Goal: Task Accomplishment & Management: Manage account settings

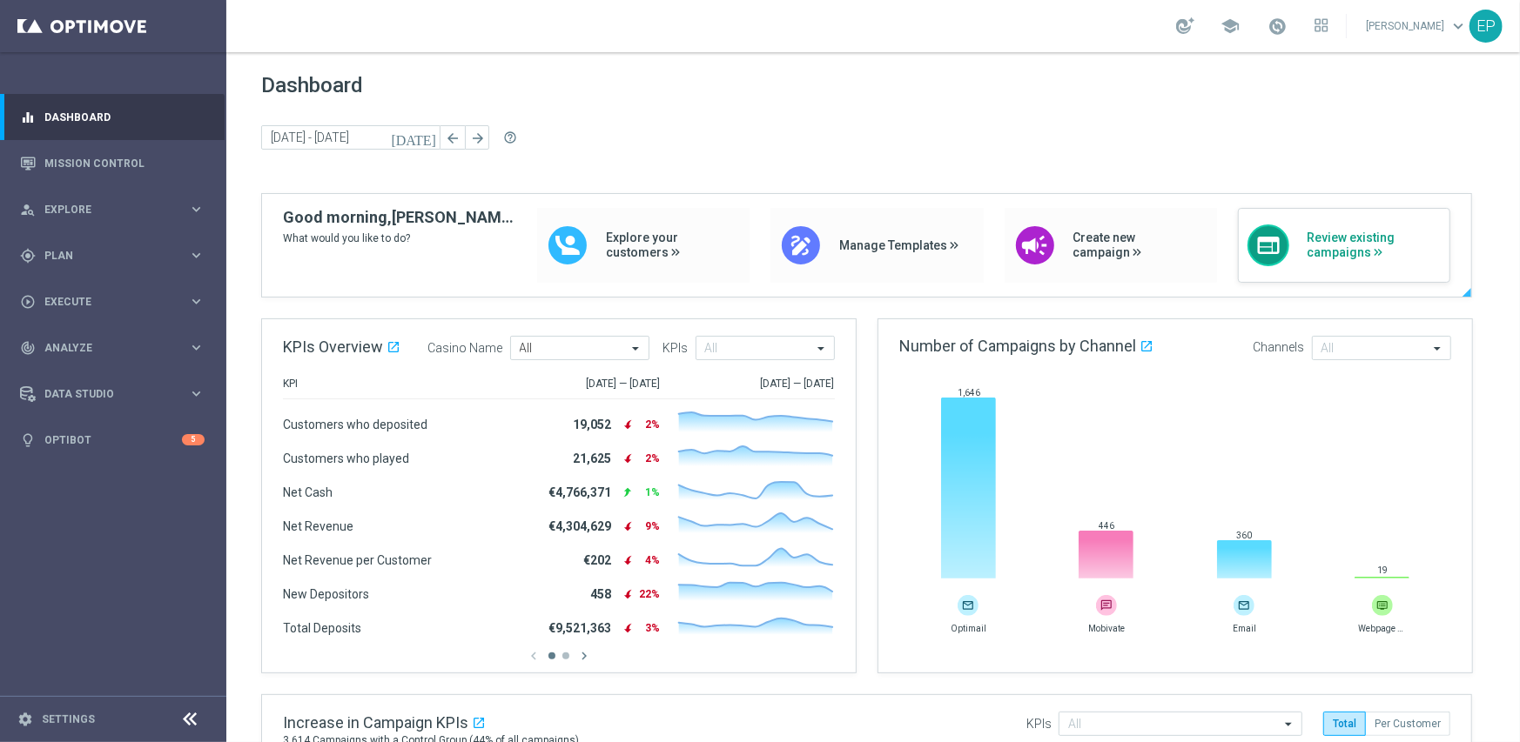
click at [1307, 251] on span "Review existing campaigns" at bounding box center [1373, 246] width 134 height 30
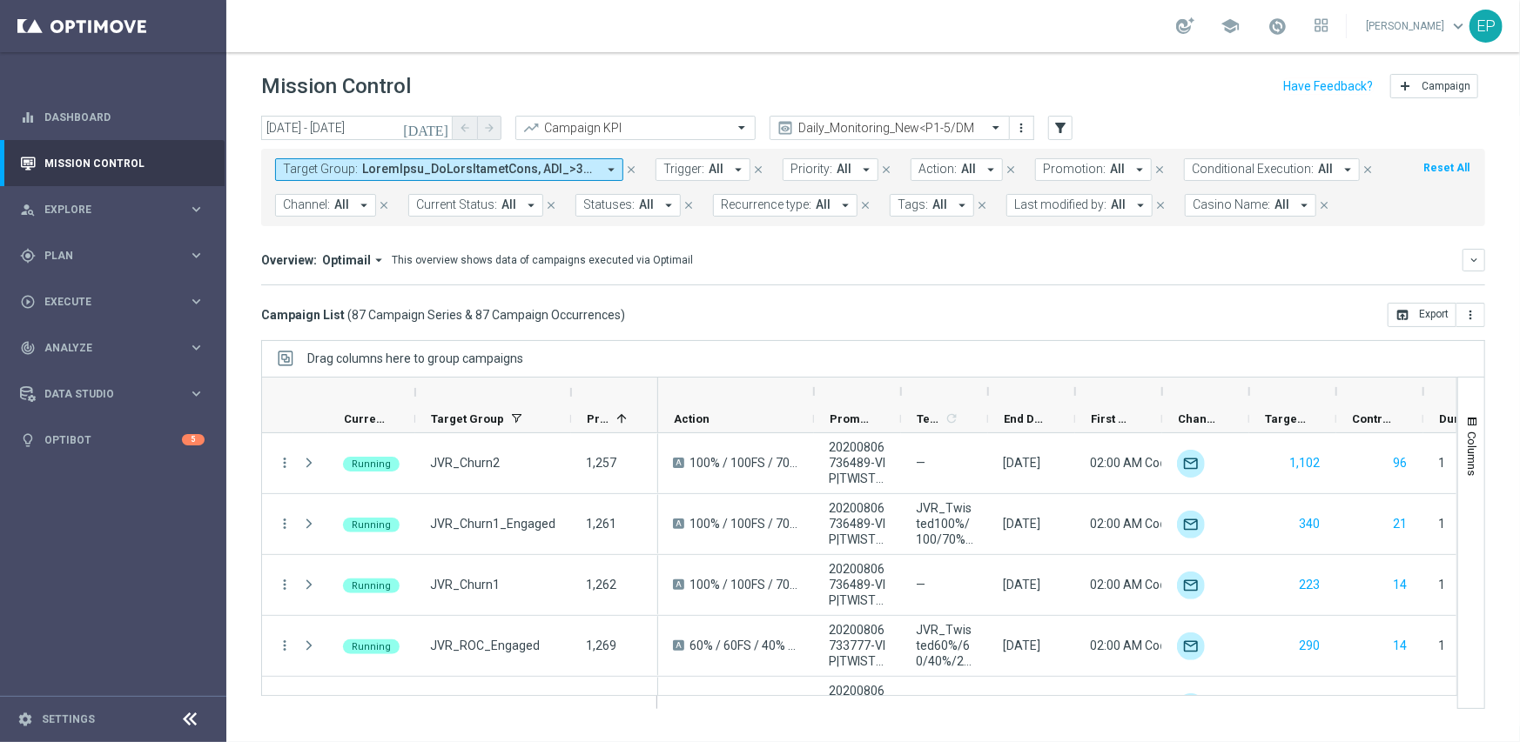
click at [190, 717] on icon at bounding box center [190, 719] width 21 height 21
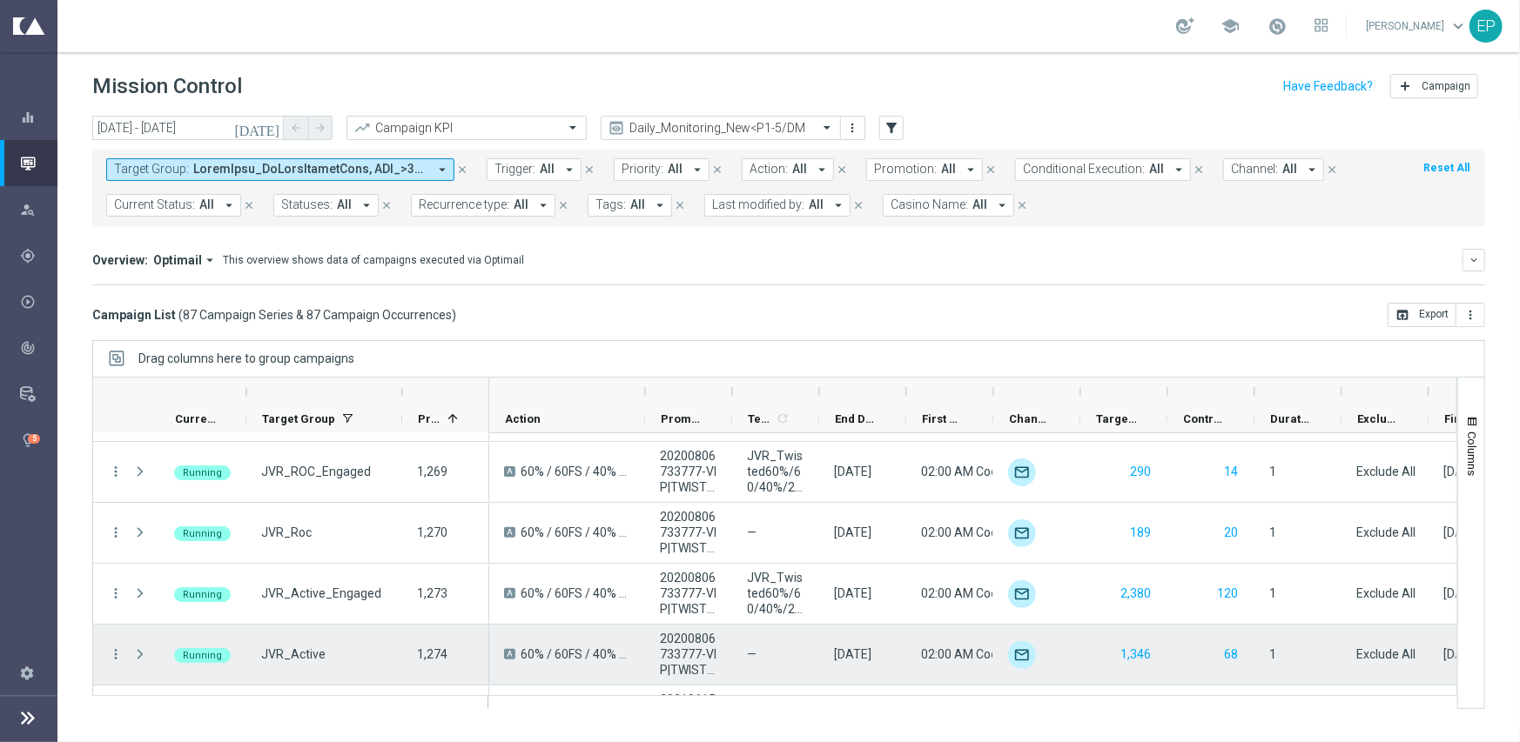
scroll to position [261, 0]
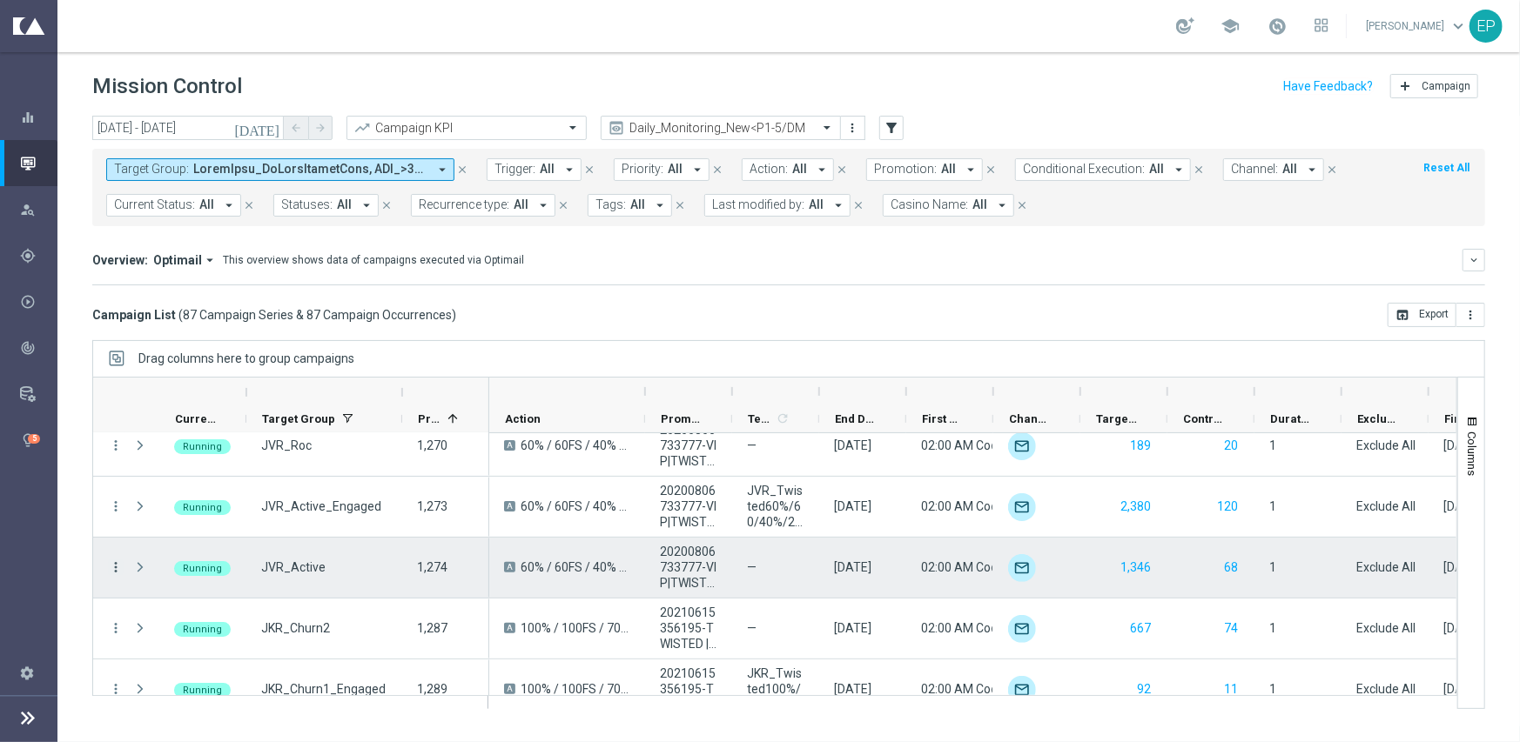
click at [111, 567] on icon "more_vert" at bounding box center [116, 568] width 16 height 16
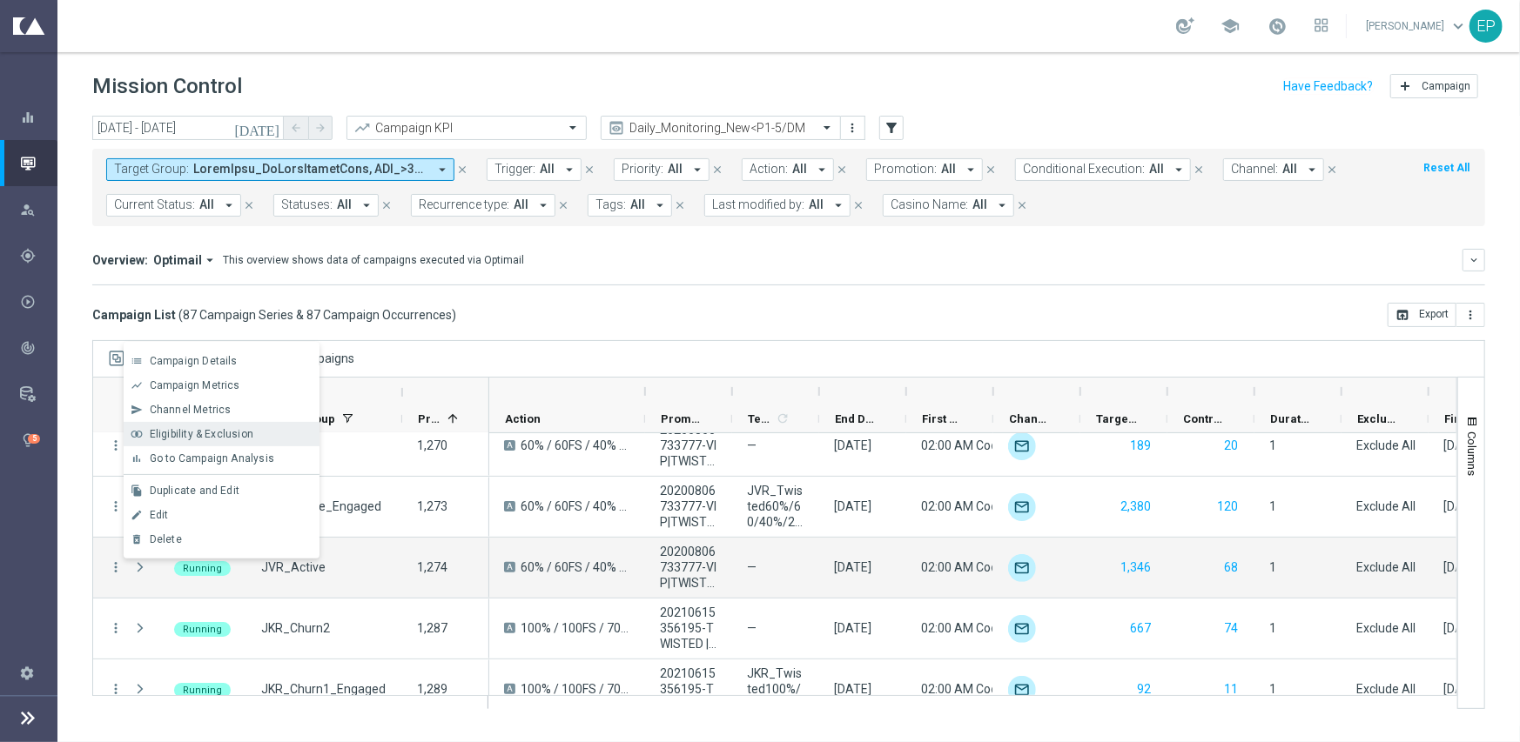
click at [245, 432] on span "Eligibility & Exclusion" at bounding box center [202, 434] width 104 height 12
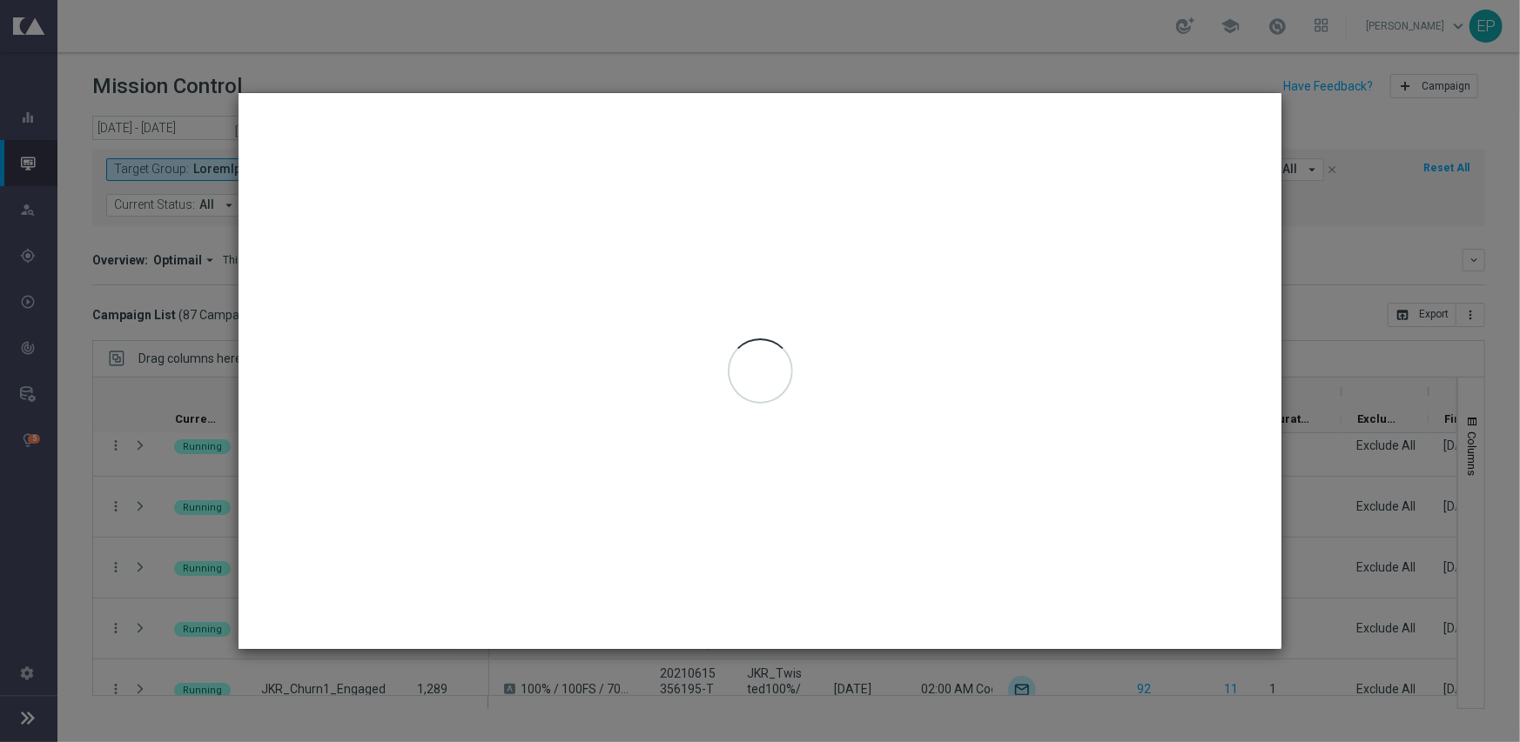
type input "[DATE] - [DATE]"
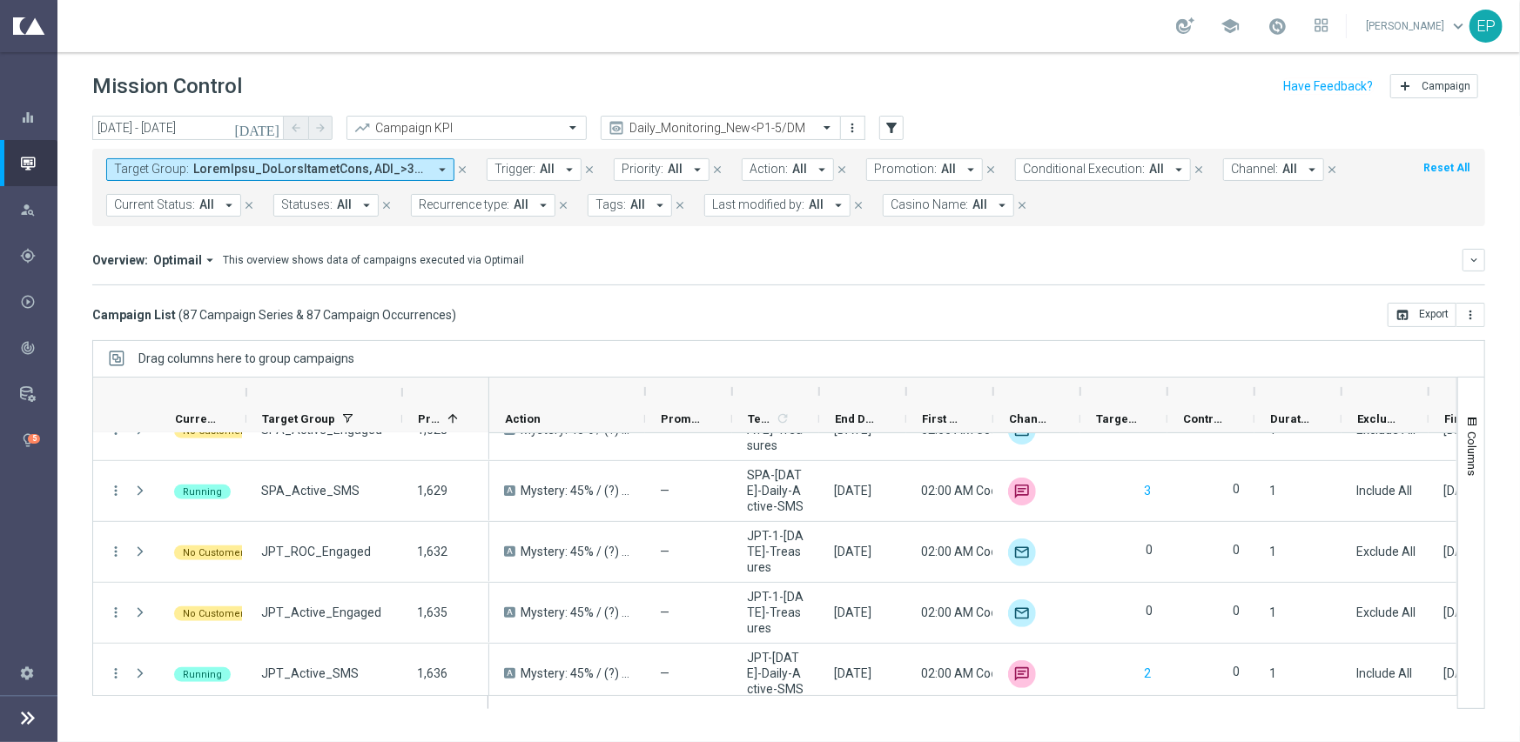
scroll to position [5038, 0]
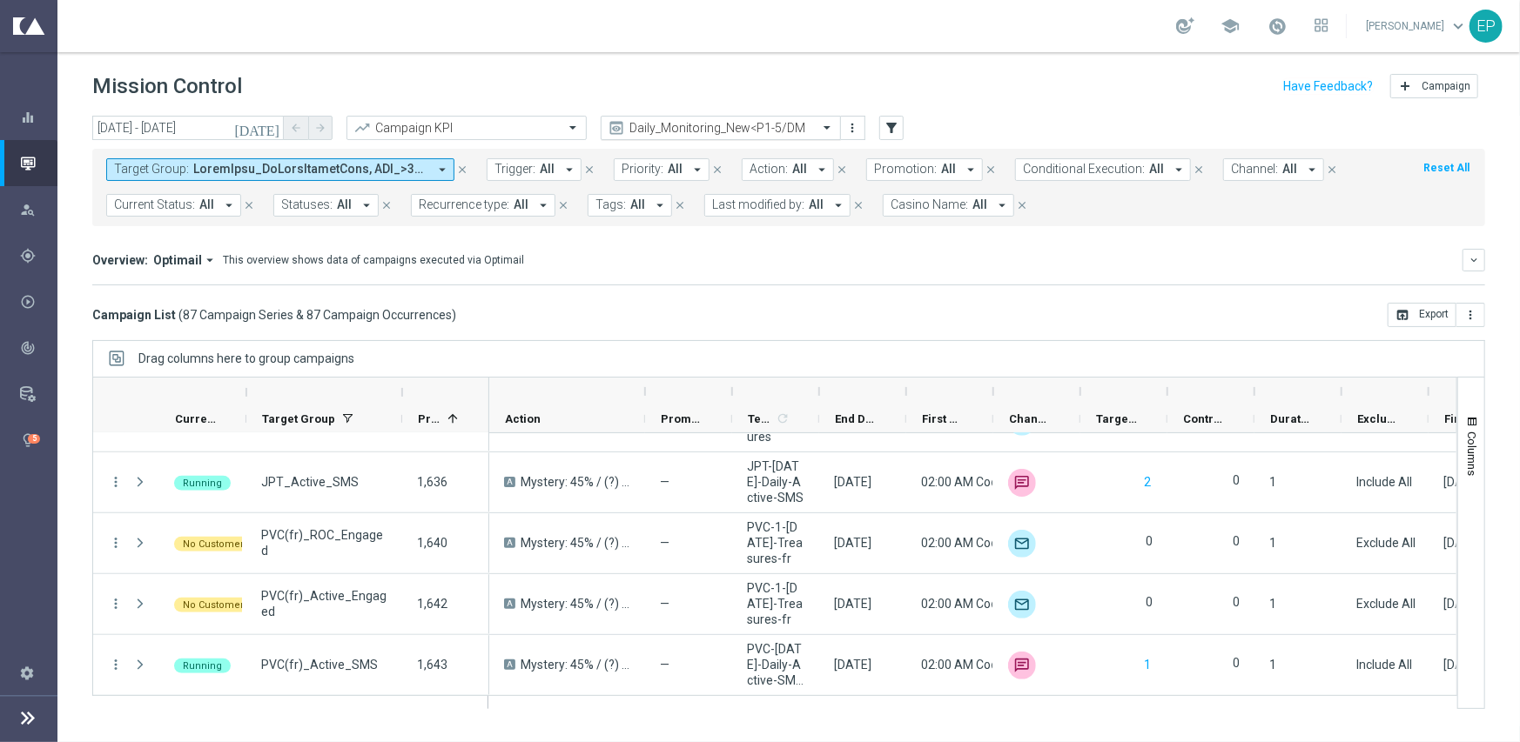
click at [735, 118] on div "Daily_Monitoring_New<P1-5/DM" at bounding box center [721, 128] width 240 height 24
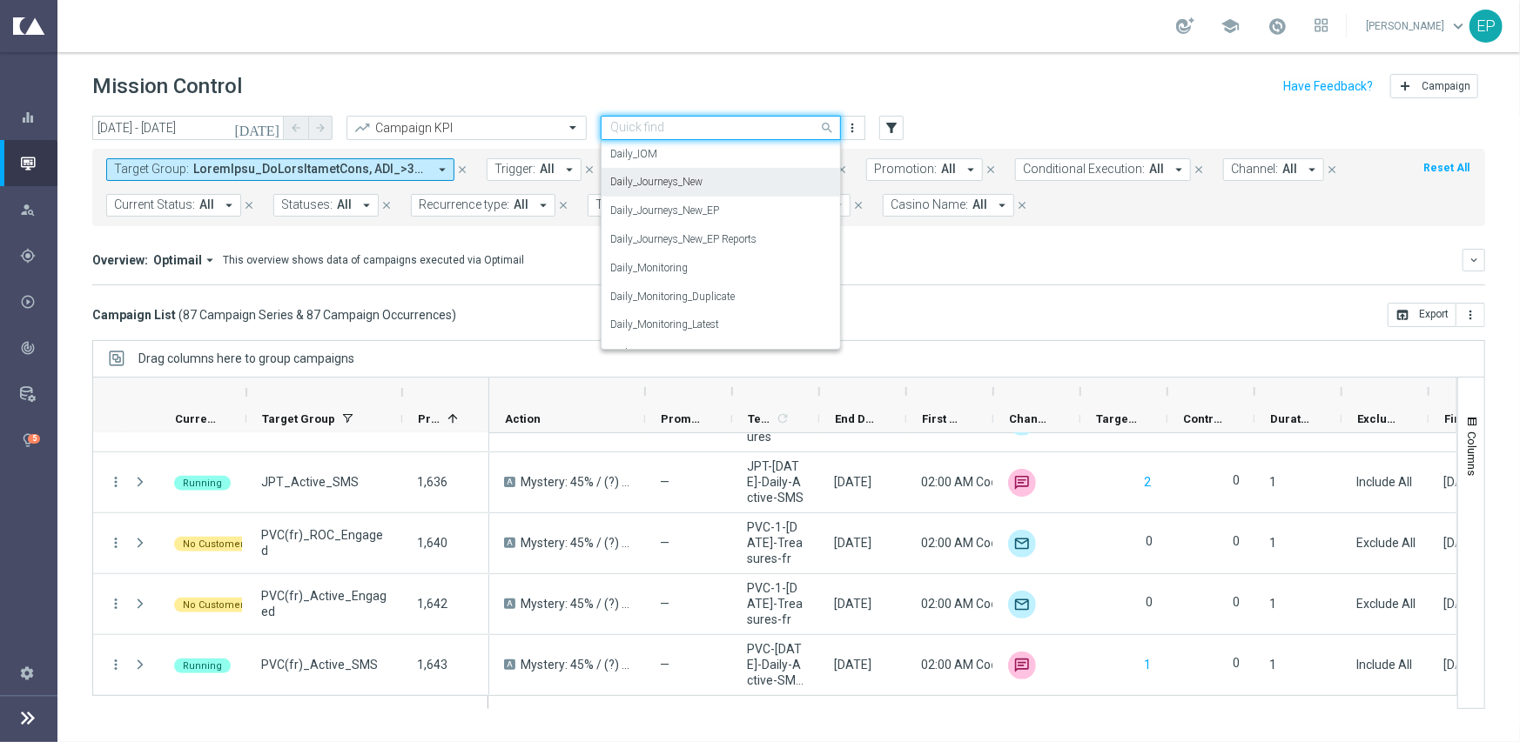
scroll to position [457, 0]
click at [712, 205] on div "Daily_Journeys_New" at bounding box center [720, 212] width 221 height 29
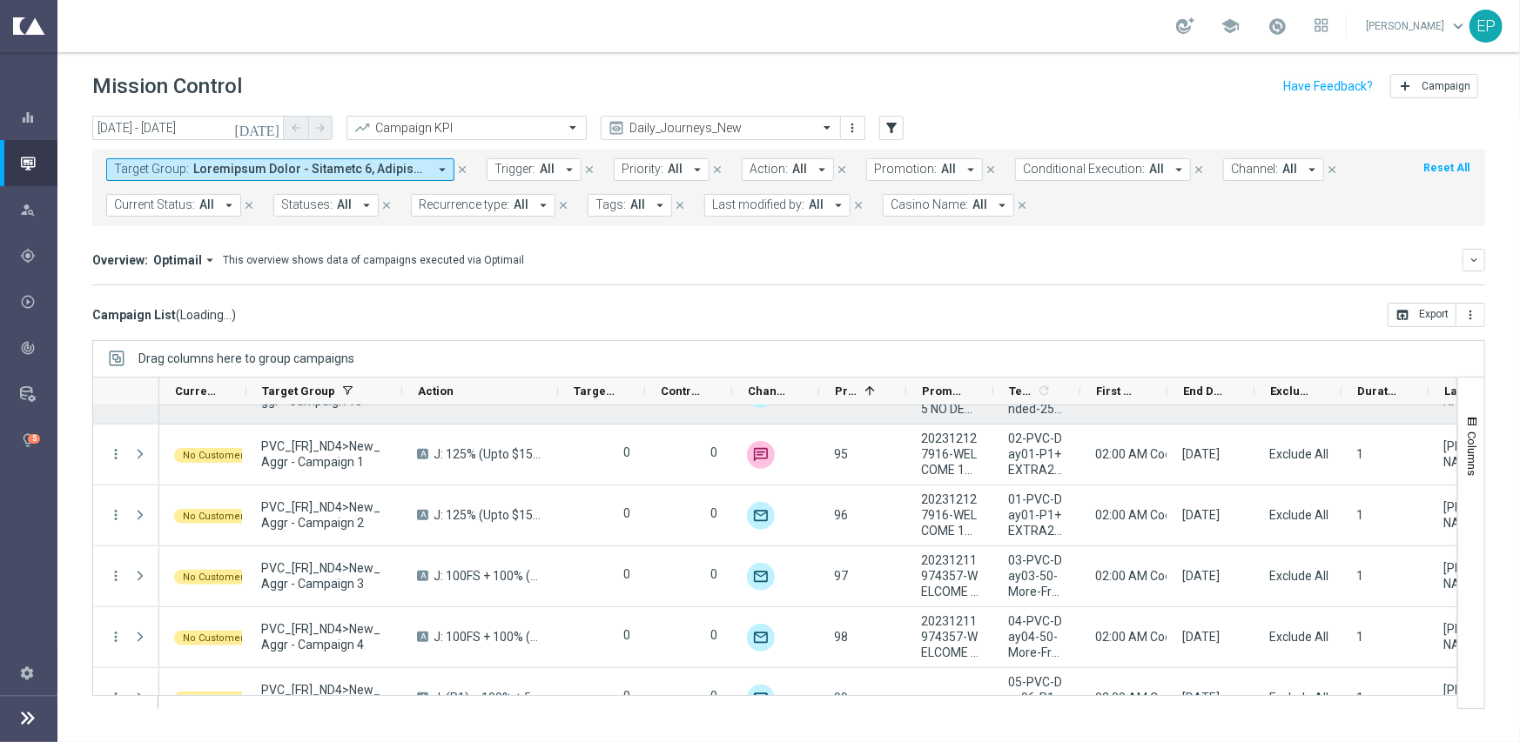
scroll to position [5004, 0]
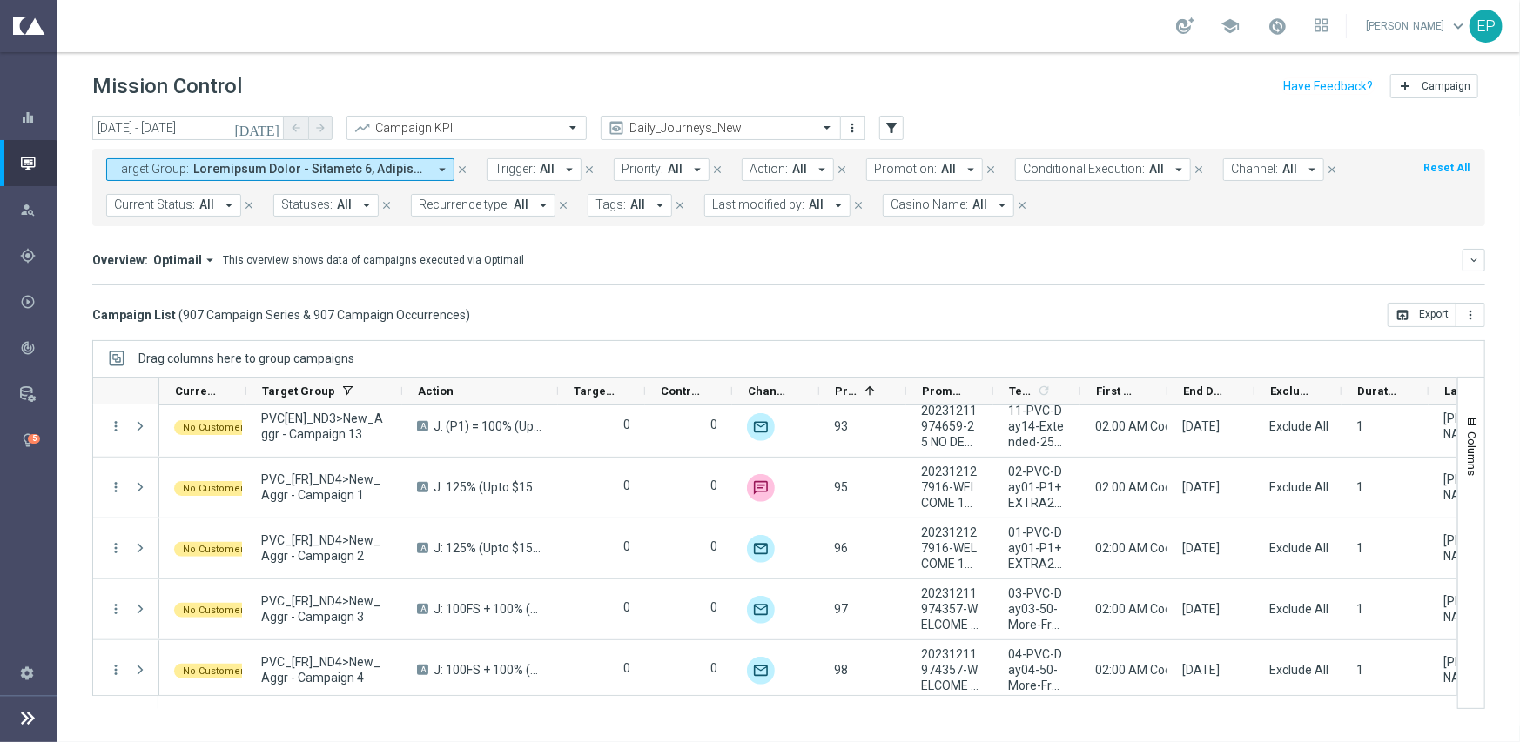
click at [169, 199] on span "Current Status:" at bounding box center [154, 205] width 81 height 15
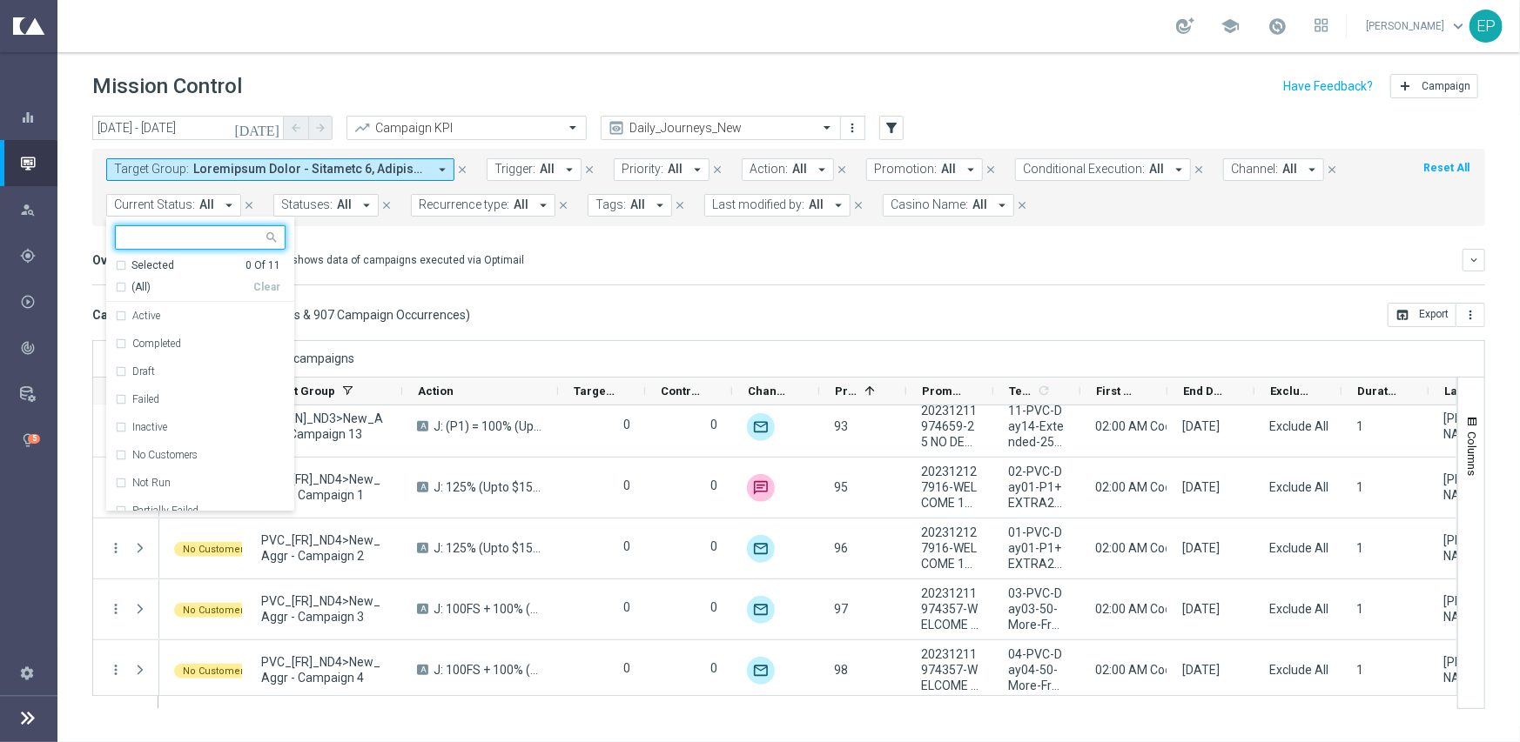
click at [140, 284] on span "(All)" at bounding box center [140, 287] width 19 height 15
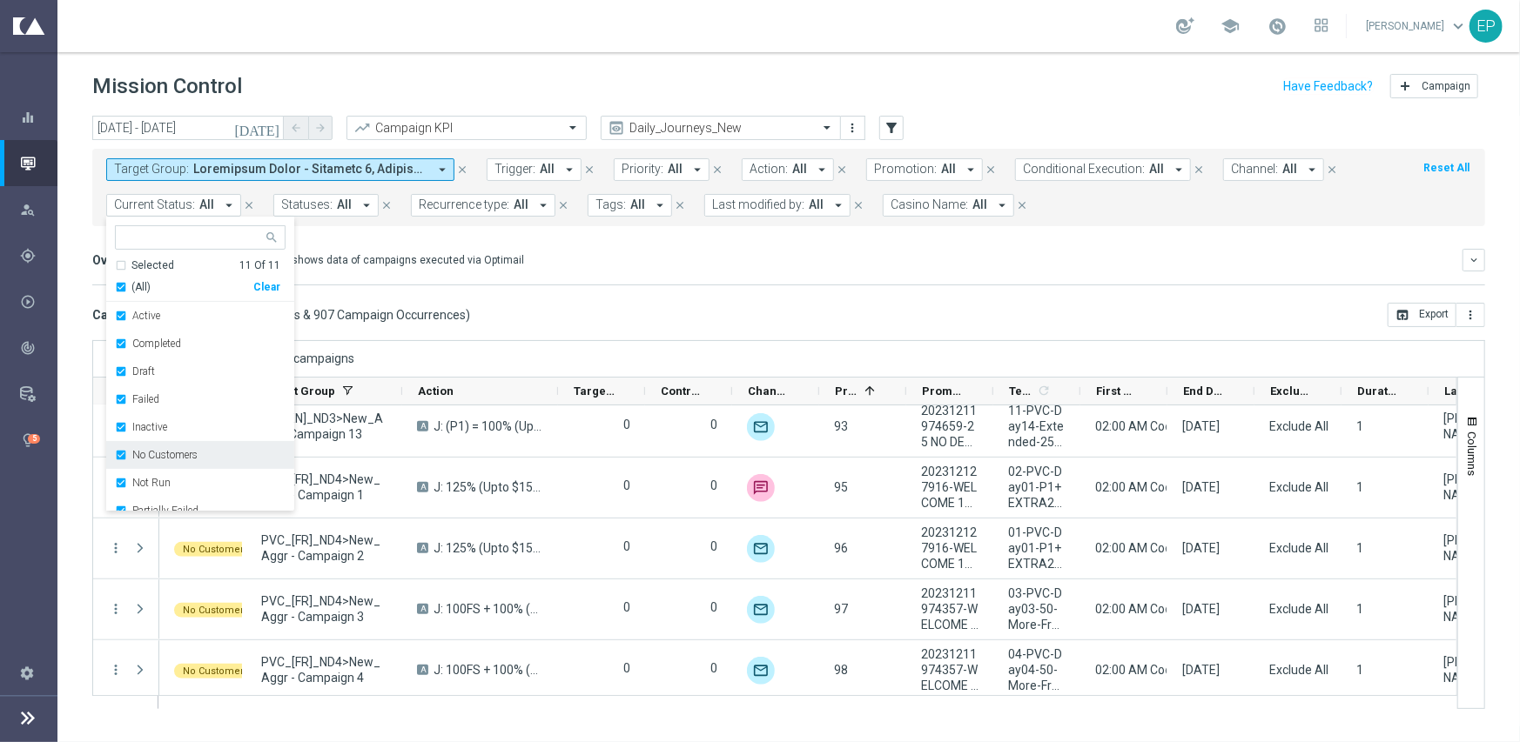
click at [183, 455] on label "No Customers" at bounding box center [164, 455] width 65 height 10
click at [179, 486] on div "Running" at bounding box center [200, 480] width 171 height 28
click at [598, 299] on mini-dashboard "Overview: Optimail arrow_drop_down This overview shows data of campaigns execut…" at bounding box center [788, 264] width 1393 height 77
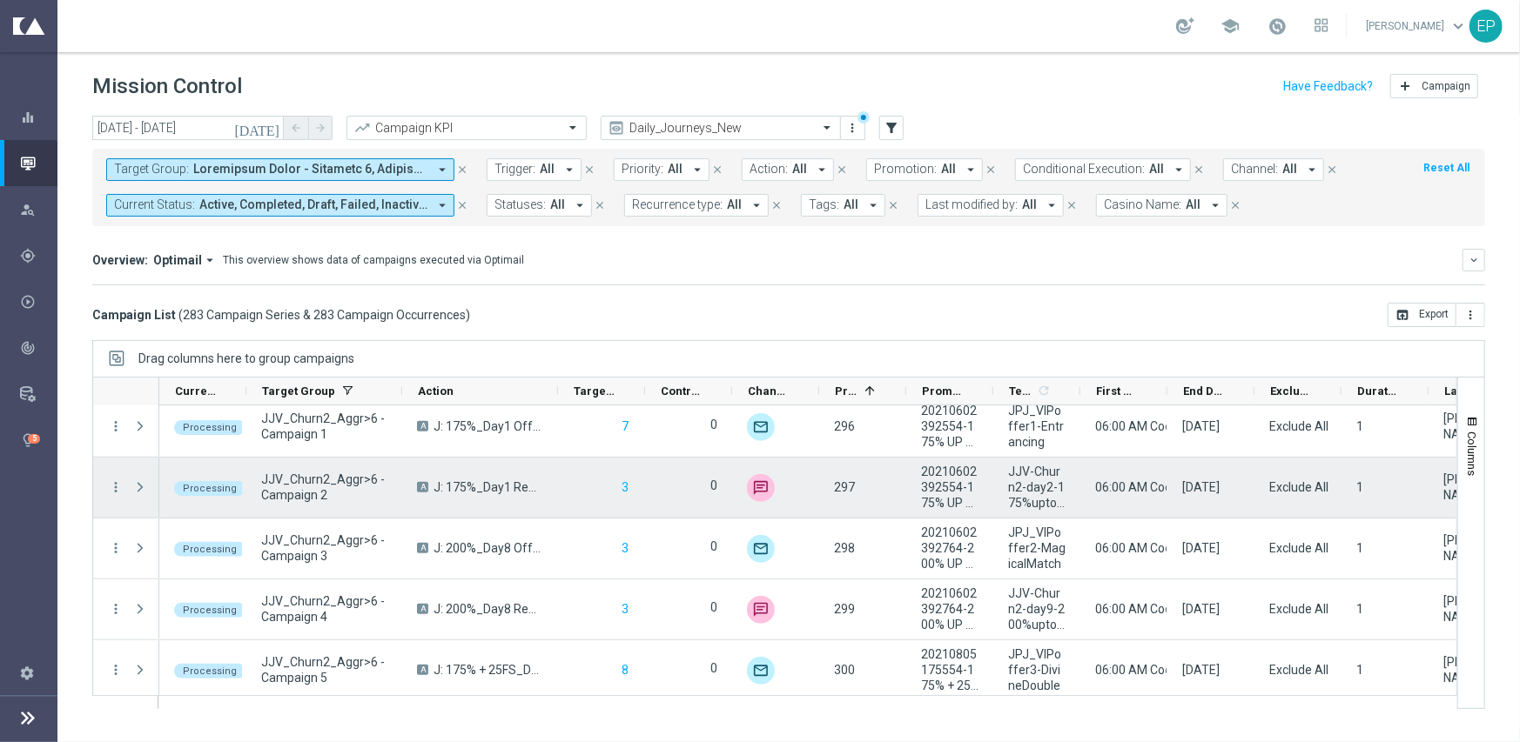
scroll to position [4656, 0]
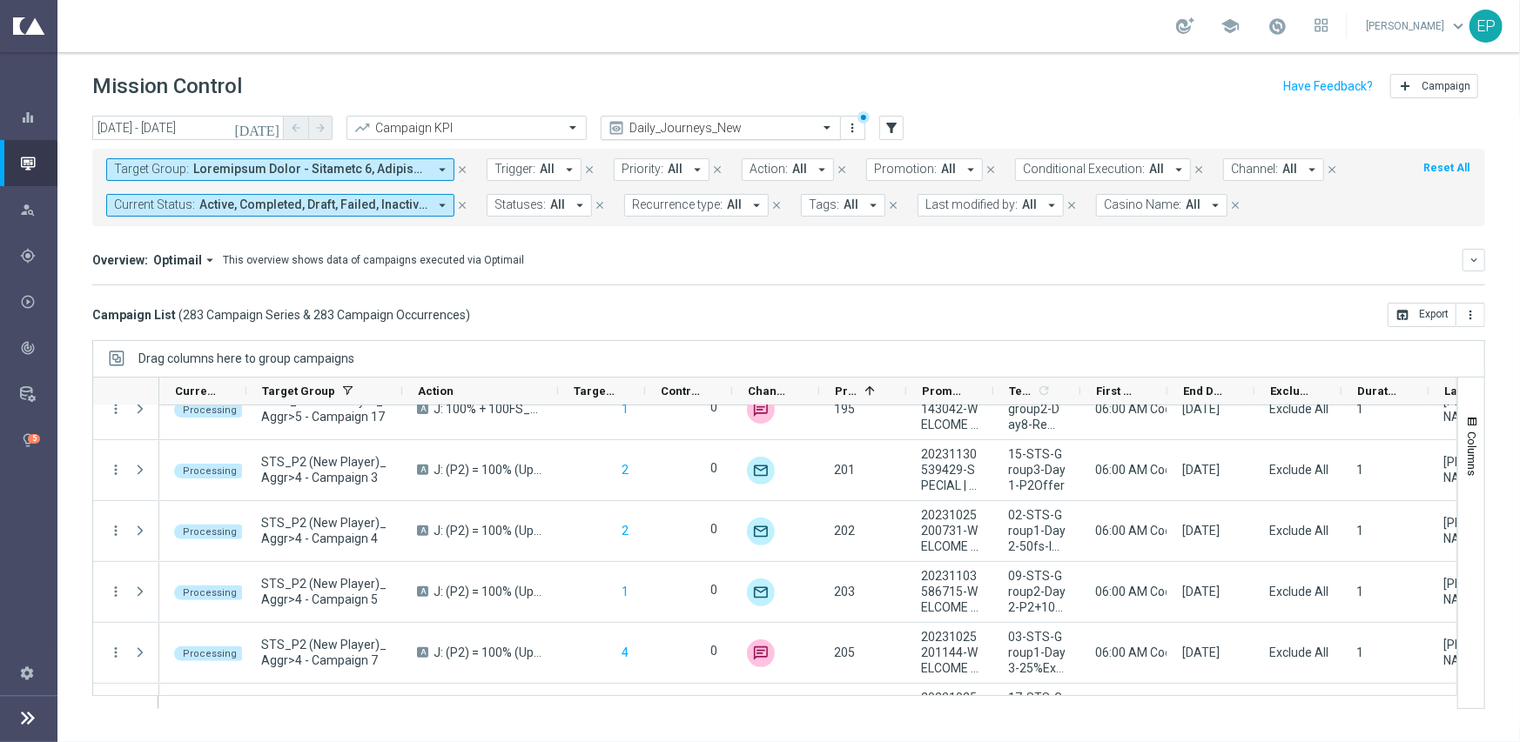
click at [725, 124] on input "text" at bounding box center [703, 128] width 186 height 15
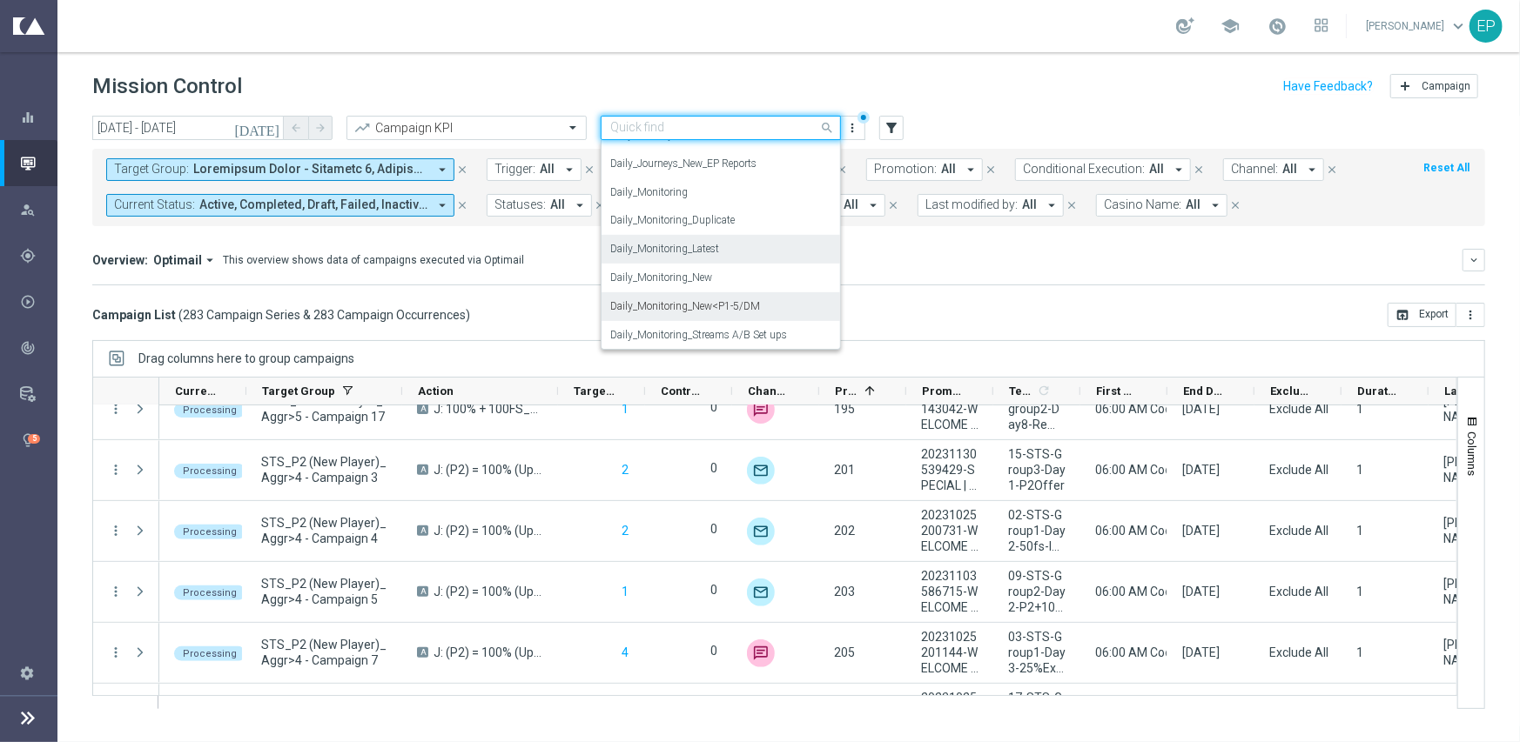
scroll to position [603, 0]
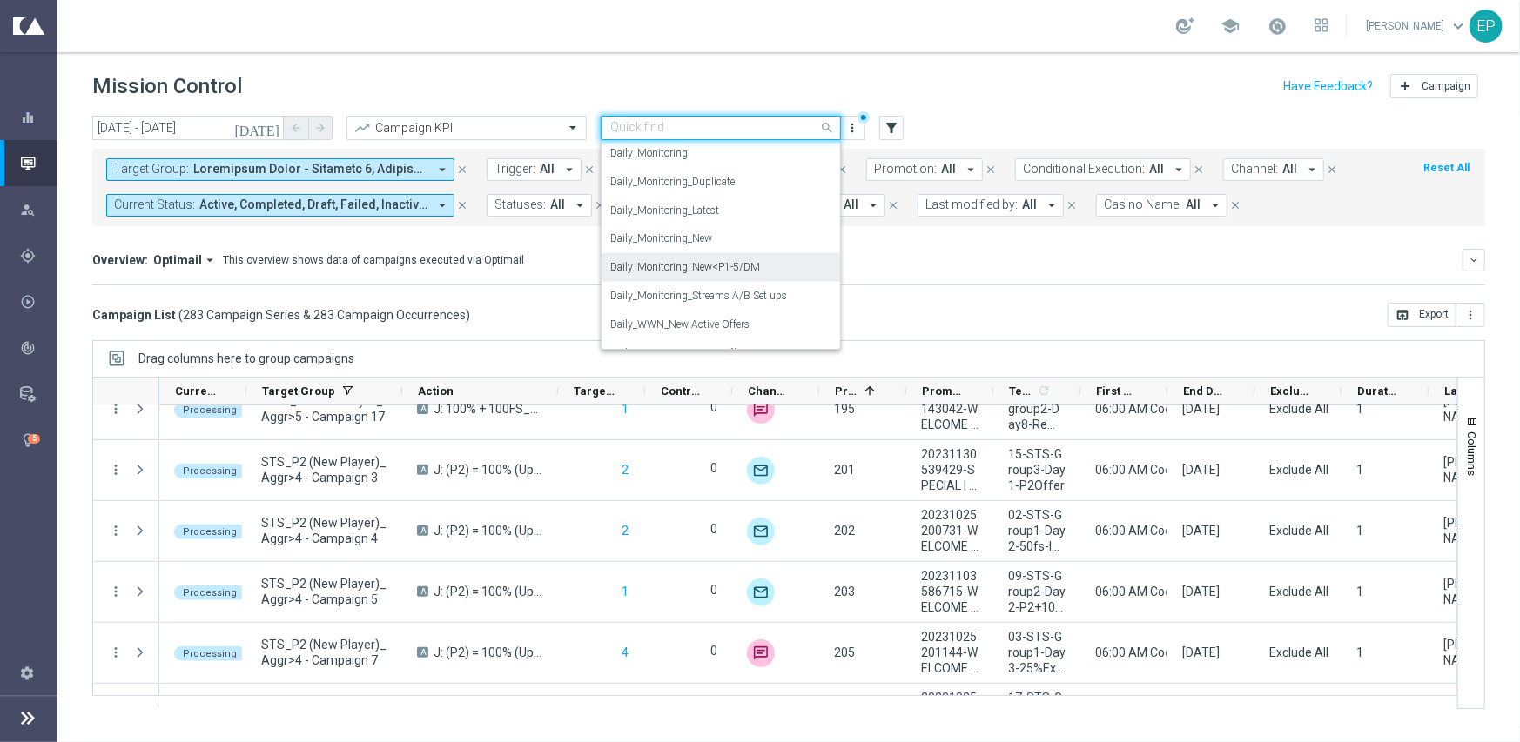
click at [748, 273] on label "Daily_Monitoring_New<P1-5/DM" at bounding box center [685, 267] width 150 height 15
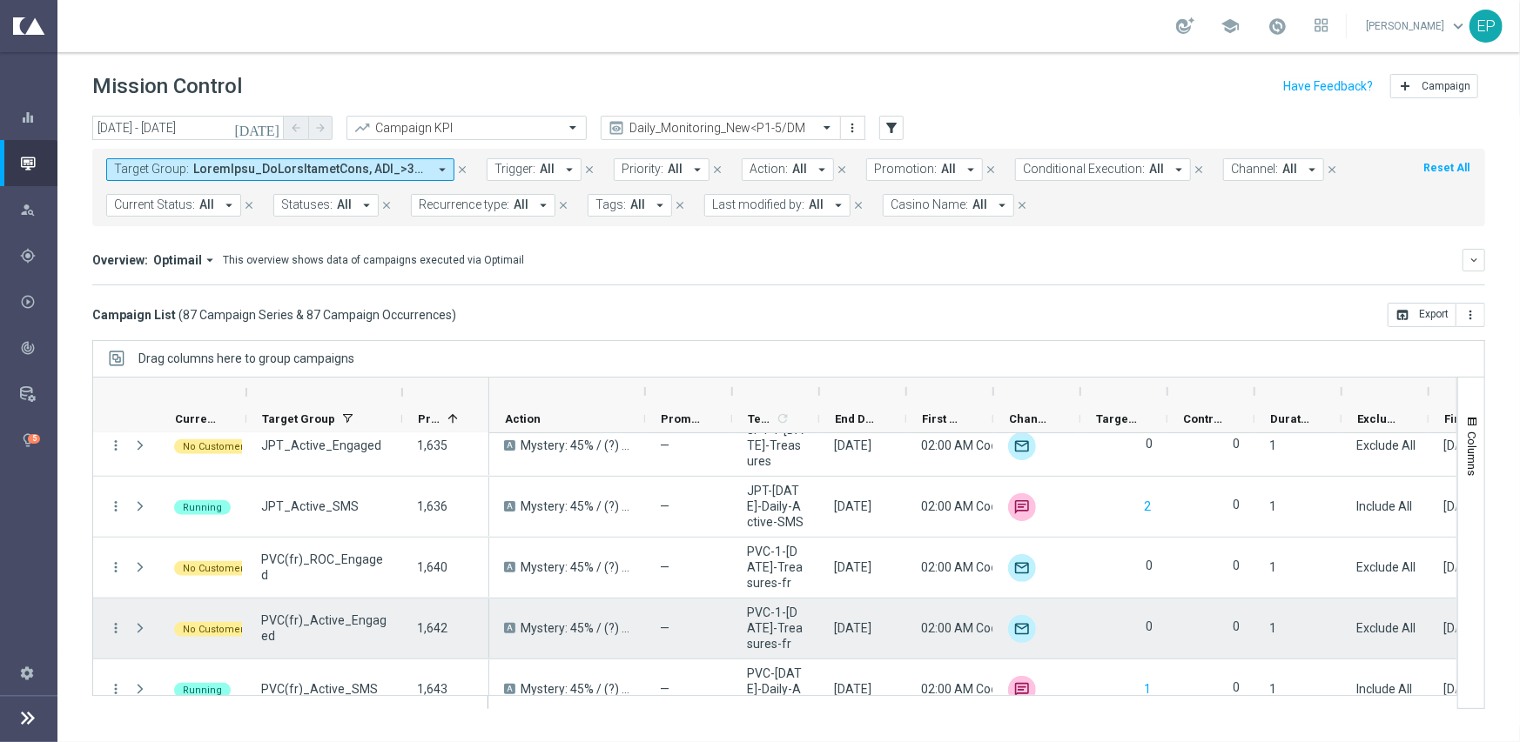
scroll to position [5038, 0]
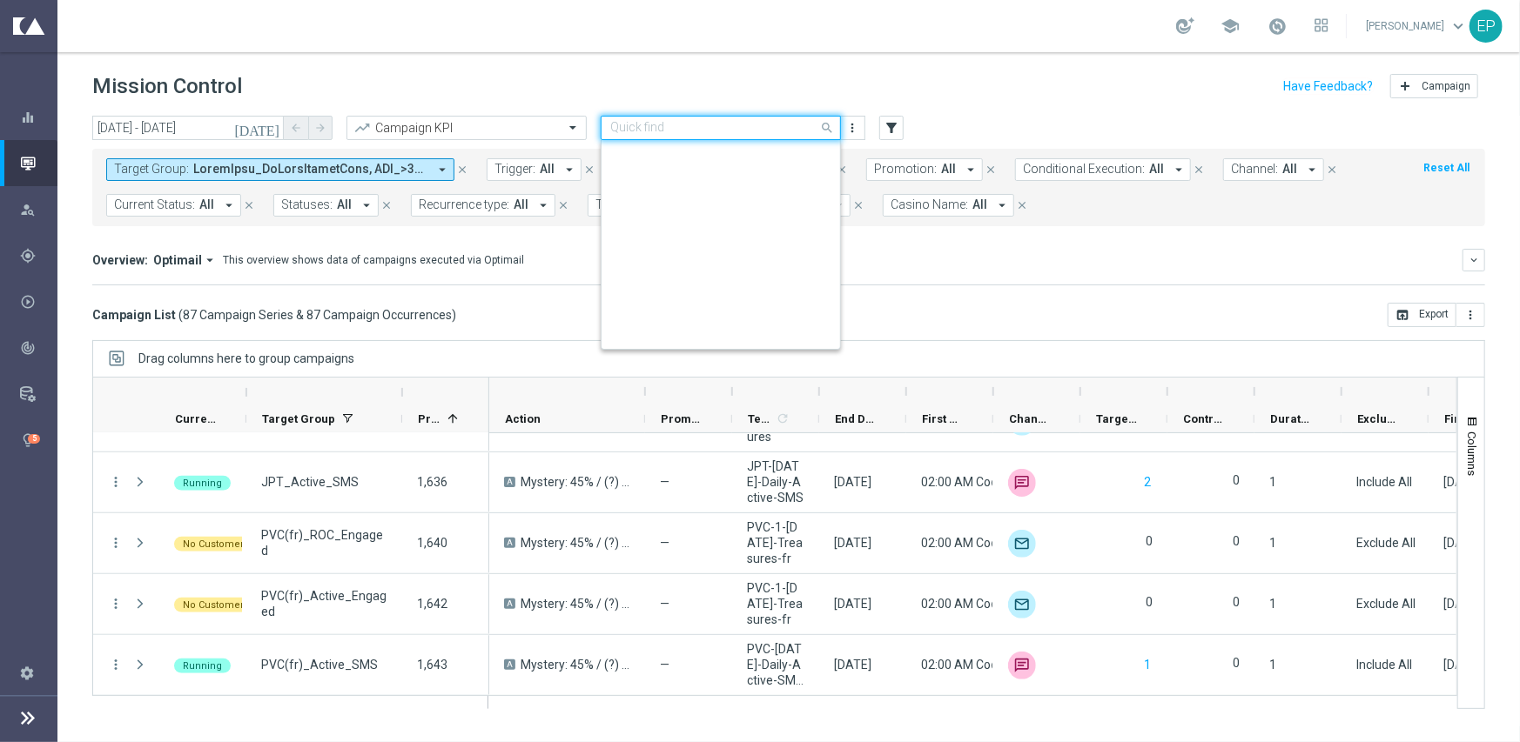
click at [767, 124] on input "text" at bounding box center [703, 128] width 186 height 15
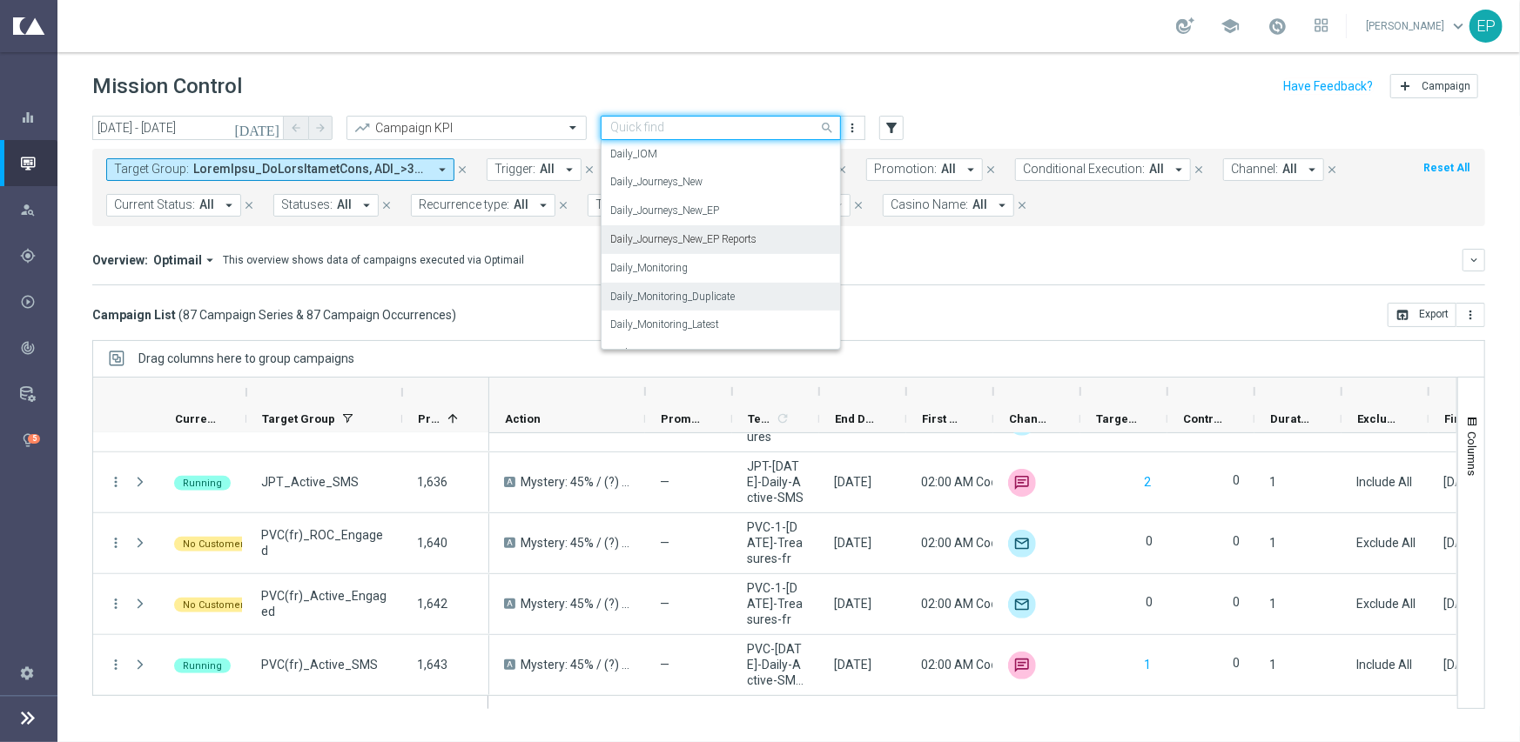
scroll to position [457, 0]
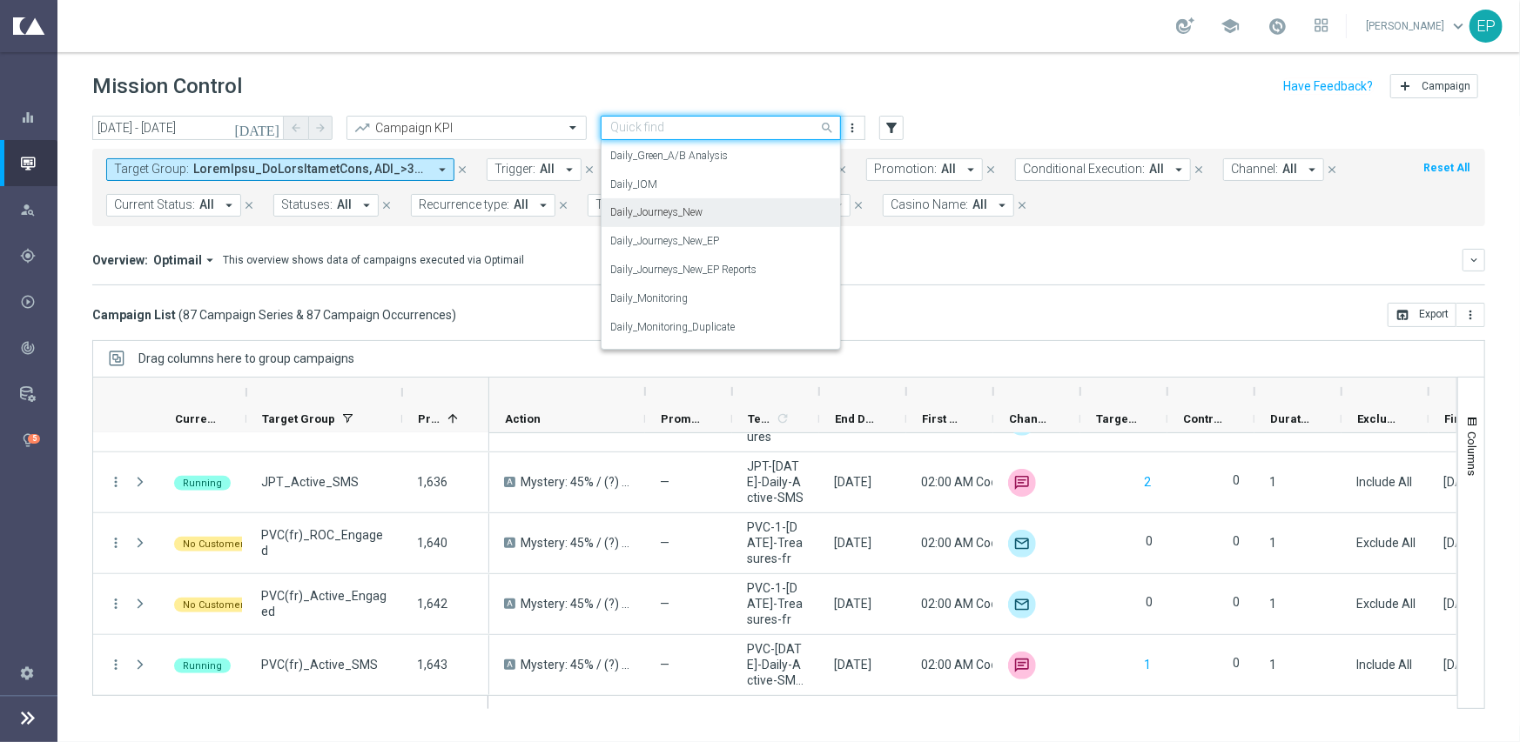
click at [708, 214] on div "Daily_Journeys_New" at bounding box center [720, 212] width 221 height 29
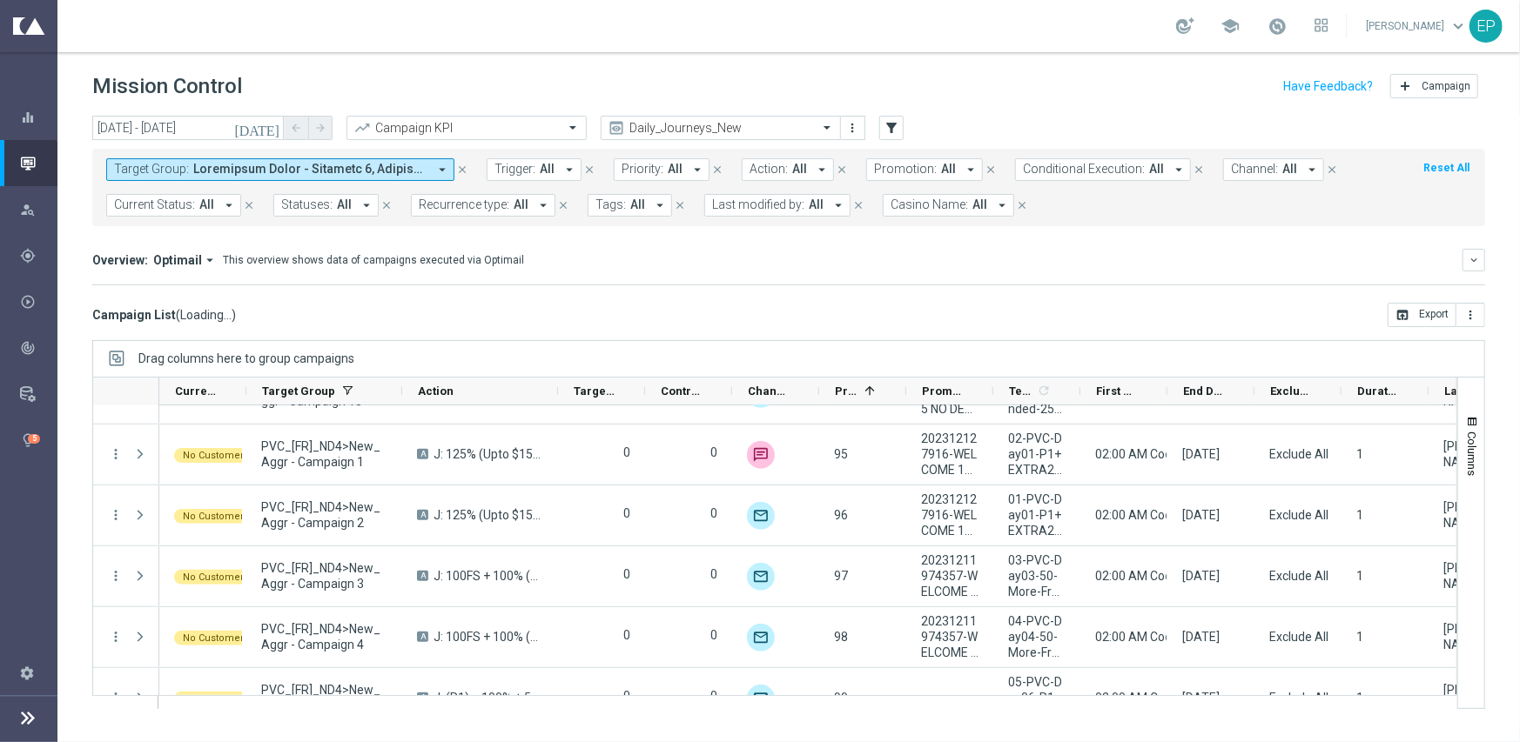
scroll to position [5004, 0]
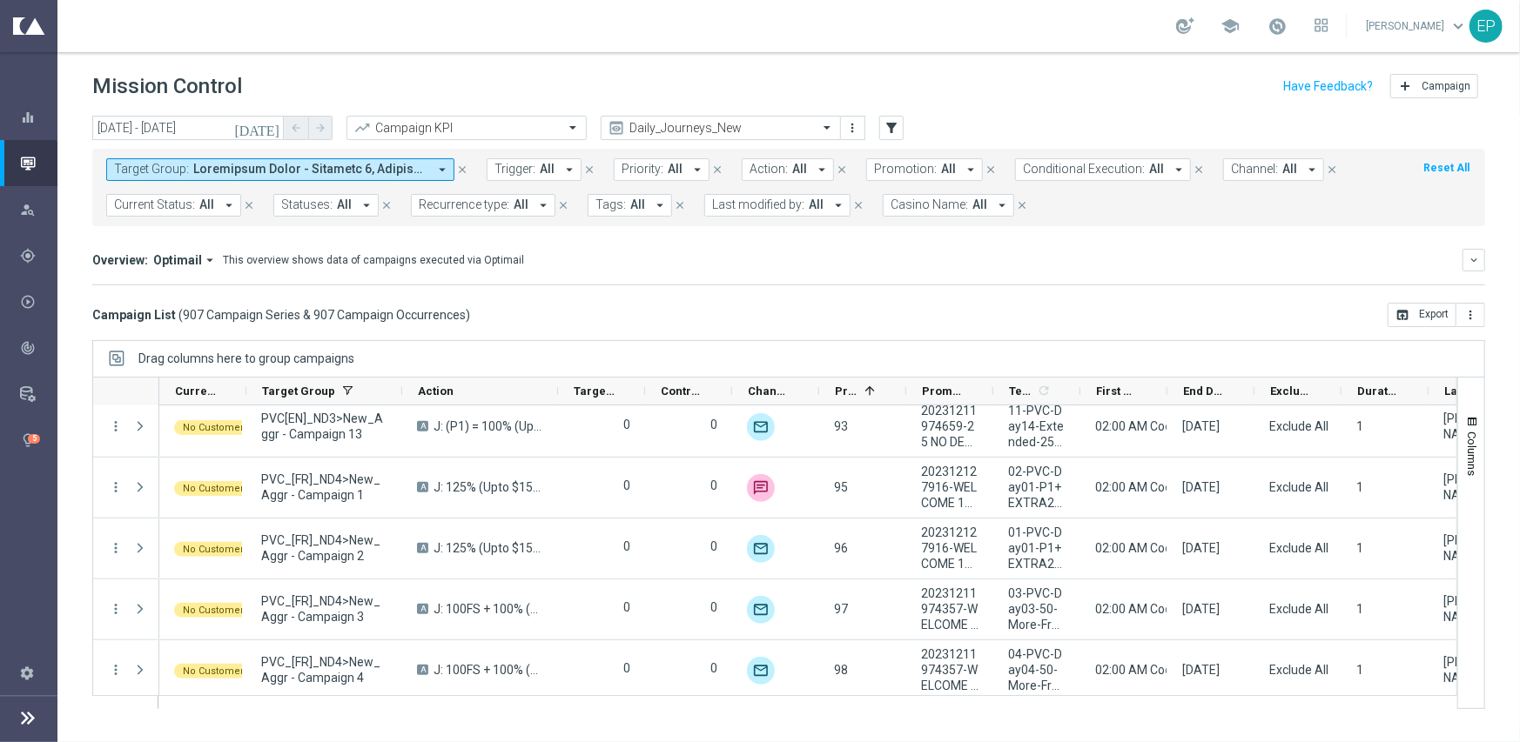
click at [205, 205] on span "All" at bounding box center [206, 205] width 15 height 15
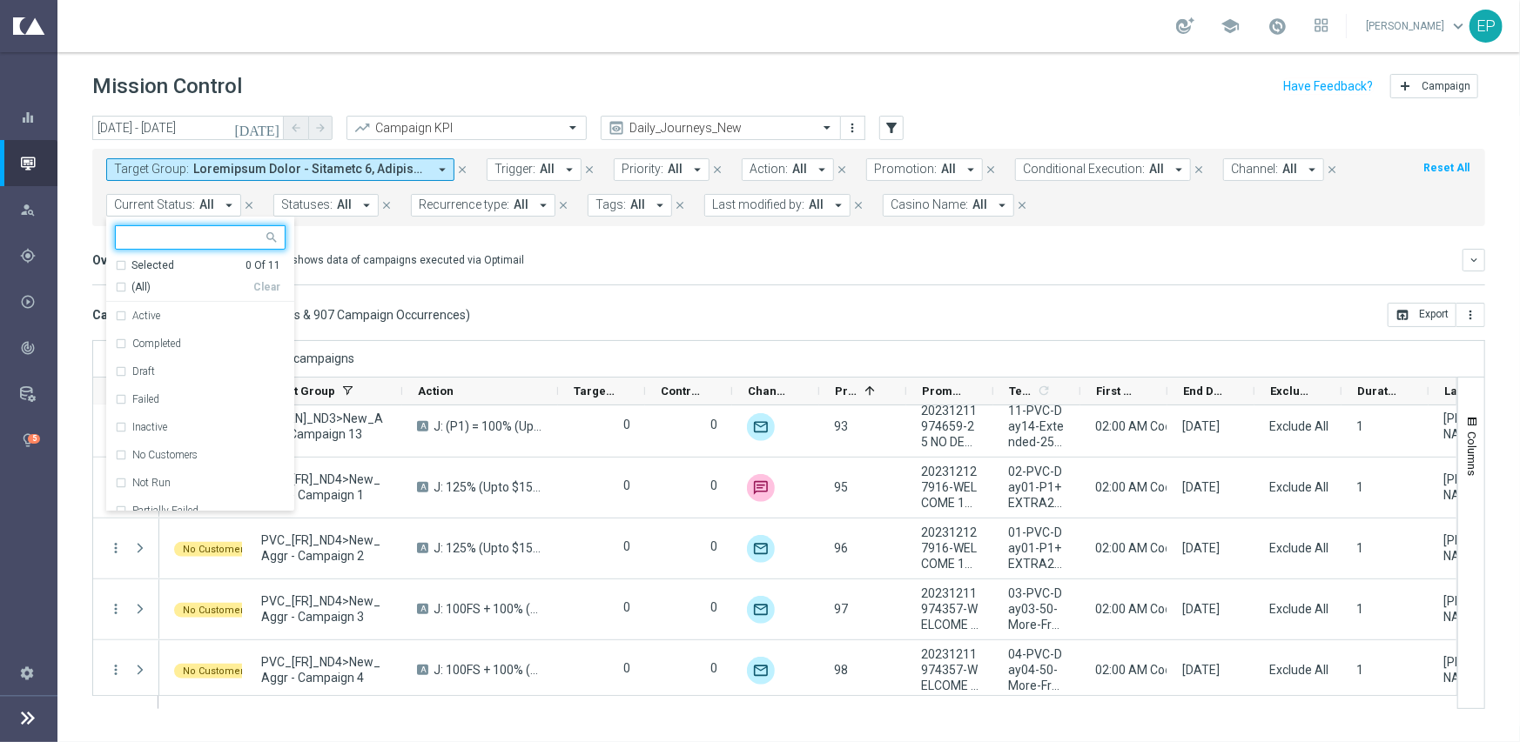
click at [122, 281] on div "(All)" at bounding box center [184, 287] width 138 height 15
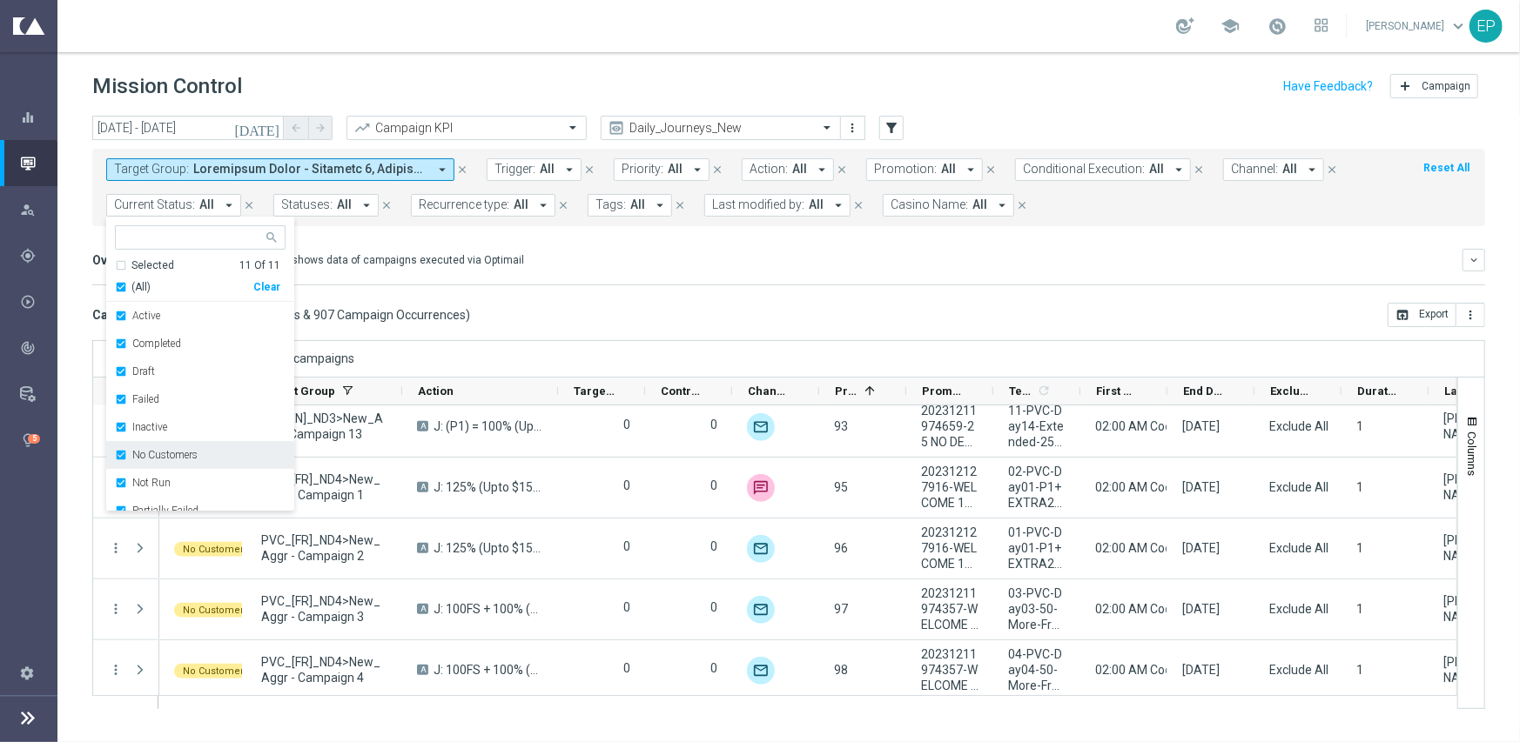
click at [147, 459] on label "No Customers" at bounding box center [164, 455] width 65 height 10
click at [148, 481] on label "Running" at bounding box center [152, 479] width 40 height 10
click at [648, 307] on div "Campaign List ( 907 Campaign Series & 907 Campaign Occurrences ) open_in_browse…" at bounding box center [788, 315] width 1393 height 24
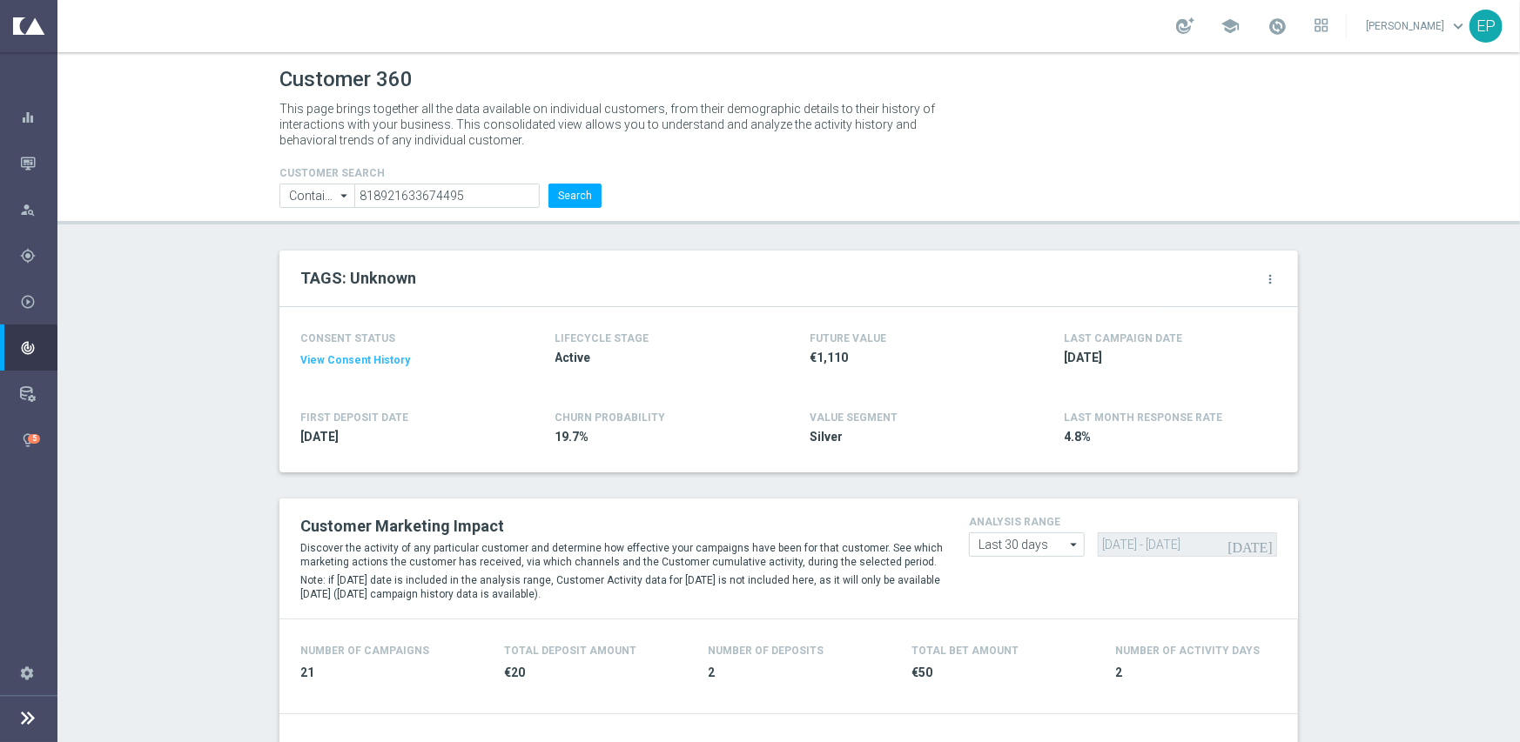
scroll to position [783, 0]
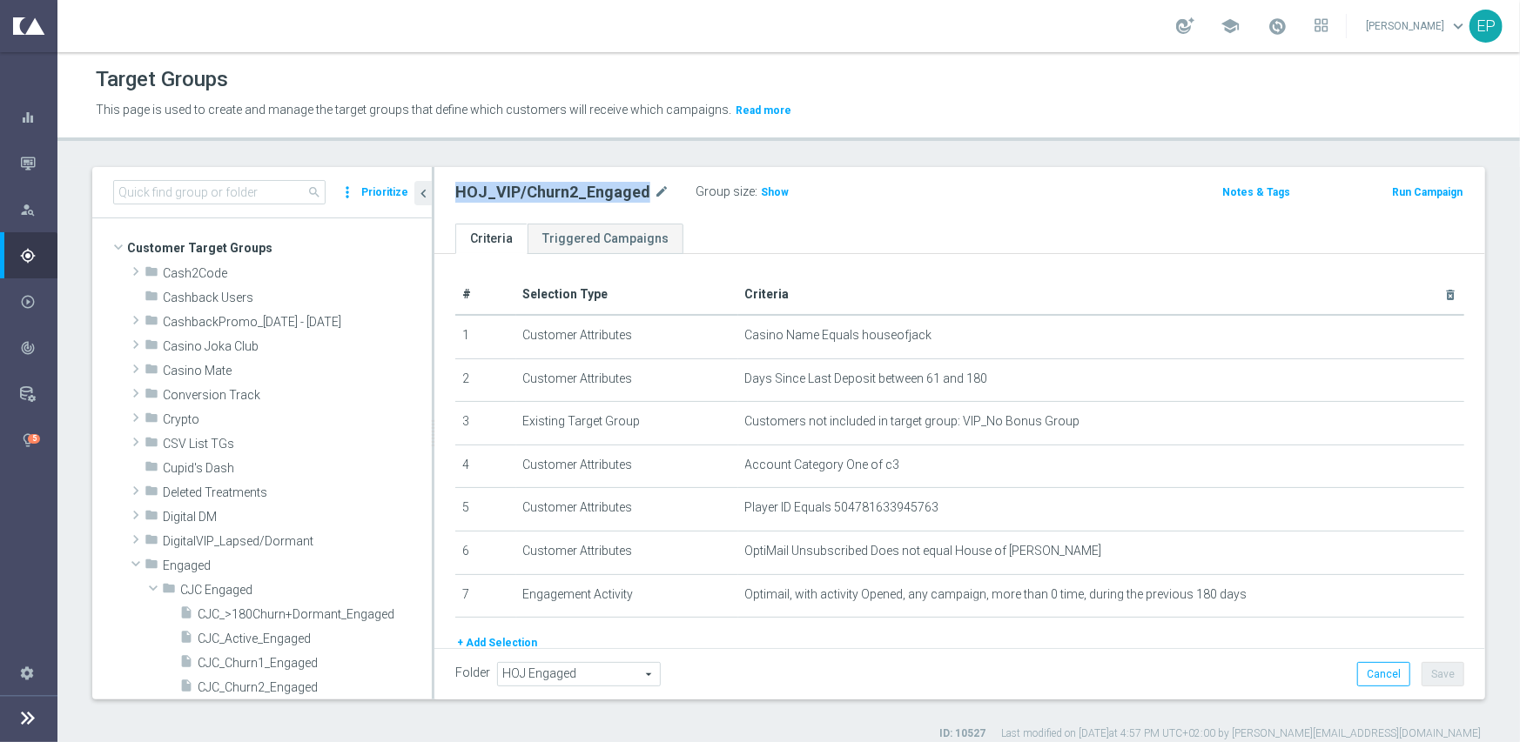
scroll to position [435, 0]
